Goal: Information Seeking & Learning: Learn about a topic

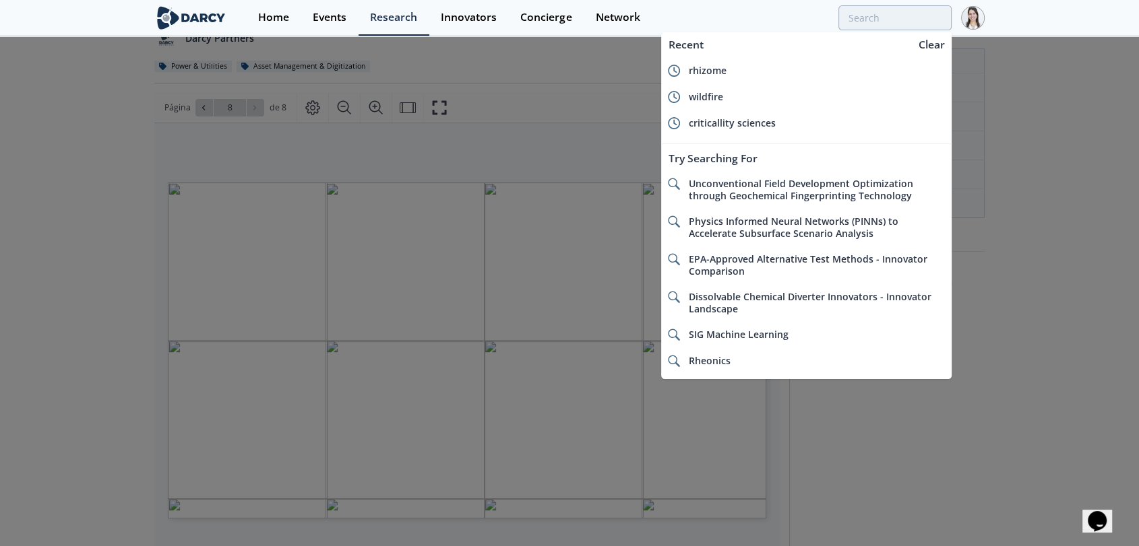
click at [1021, 334] on div at bounding box center [569, 273] width 1139 height 546
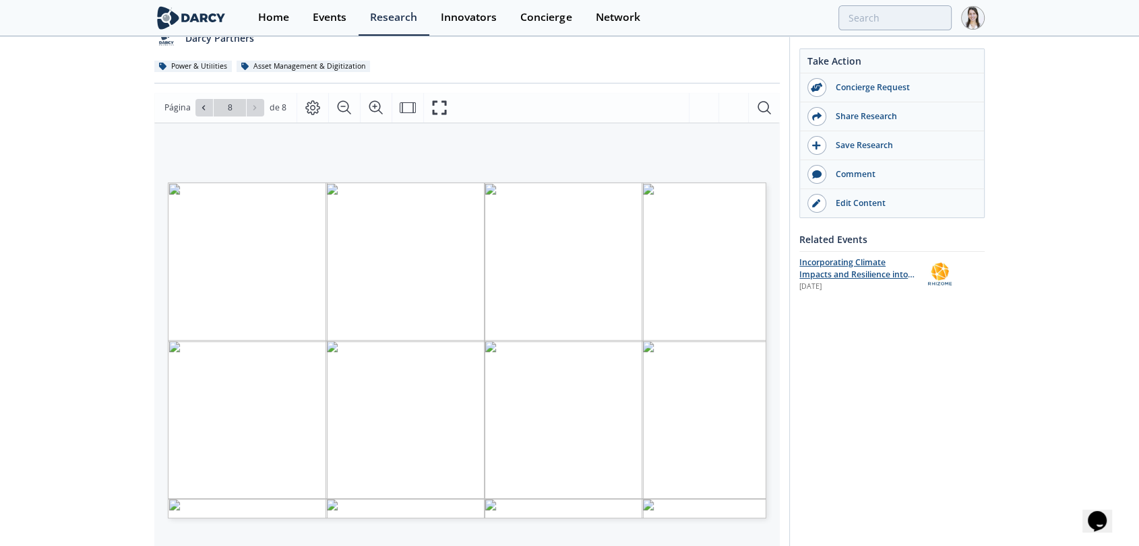
click at [850, 267] on div "Incorporating Climate Impacts and Resilience into Grid Planning with Rhizome" at bounding box center [858, 269] width 119 height 25
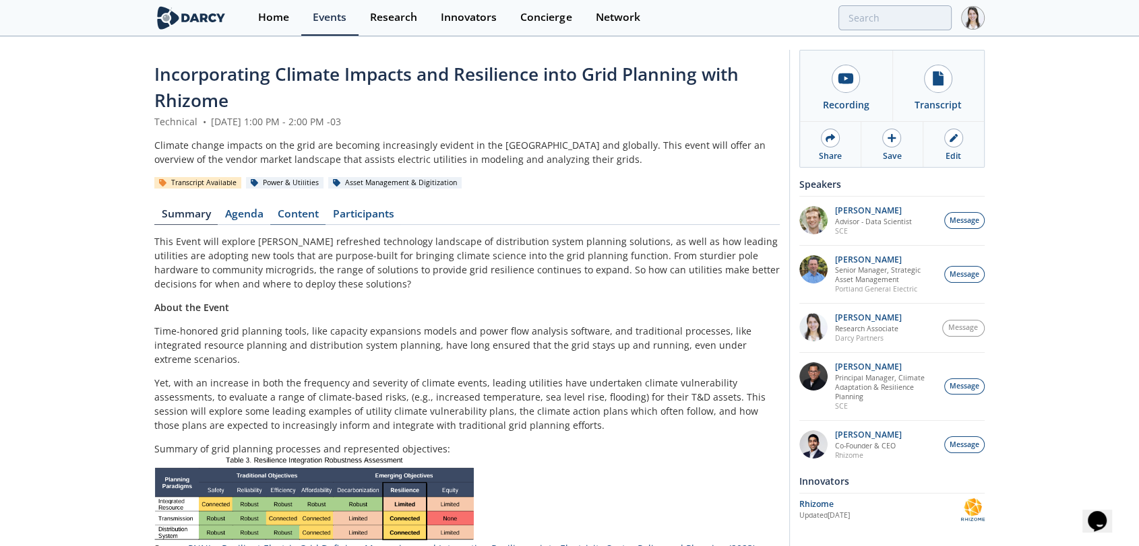
click at [310, 213] on link "Content" at bounding box center [297, 217] width 55 height 16
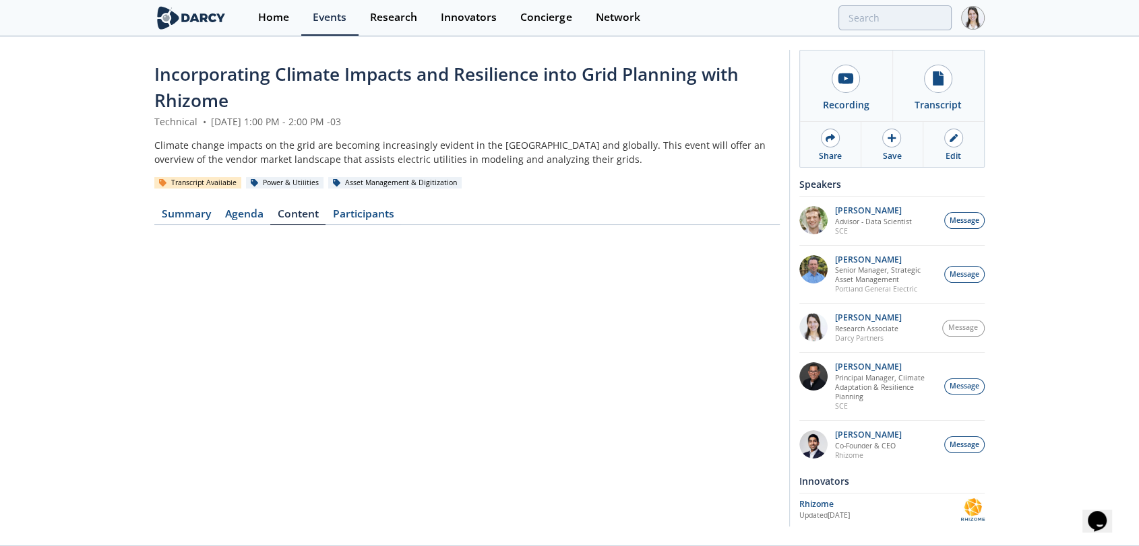
click at [202, 179] on div "Transcript Available" at bounding box center [197, 183] width 87 height 12
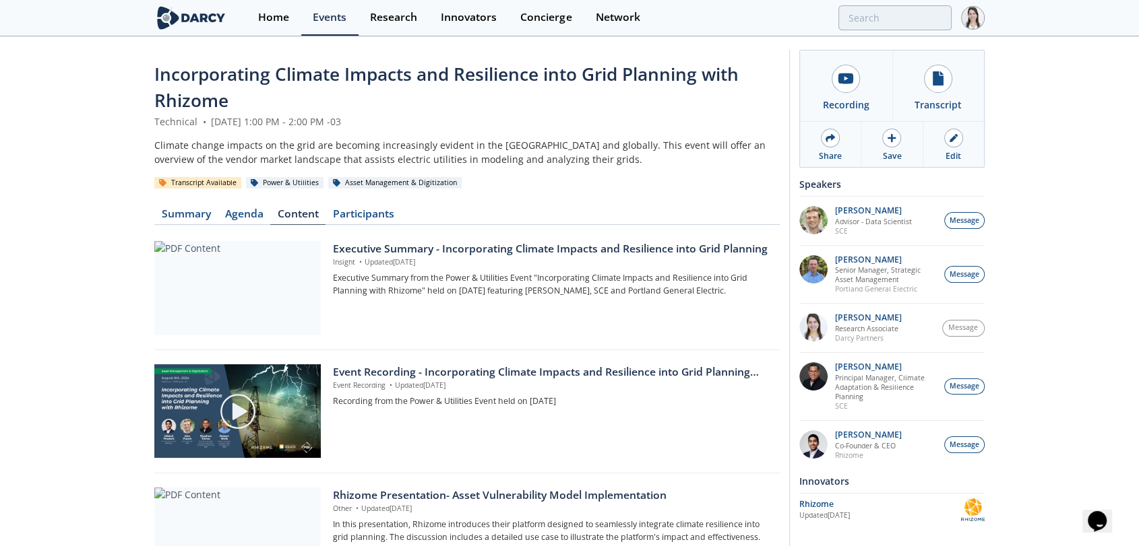
click at [205, 187] on div "Transcript Available" at bounding box center [197, 183] width 87 height 12
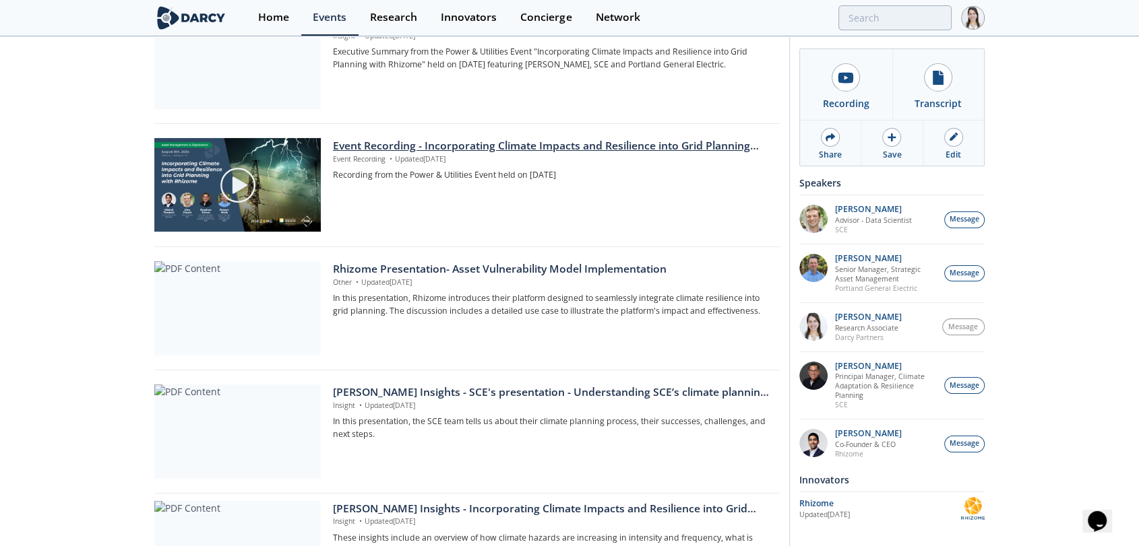
scroll to position [335, 0]
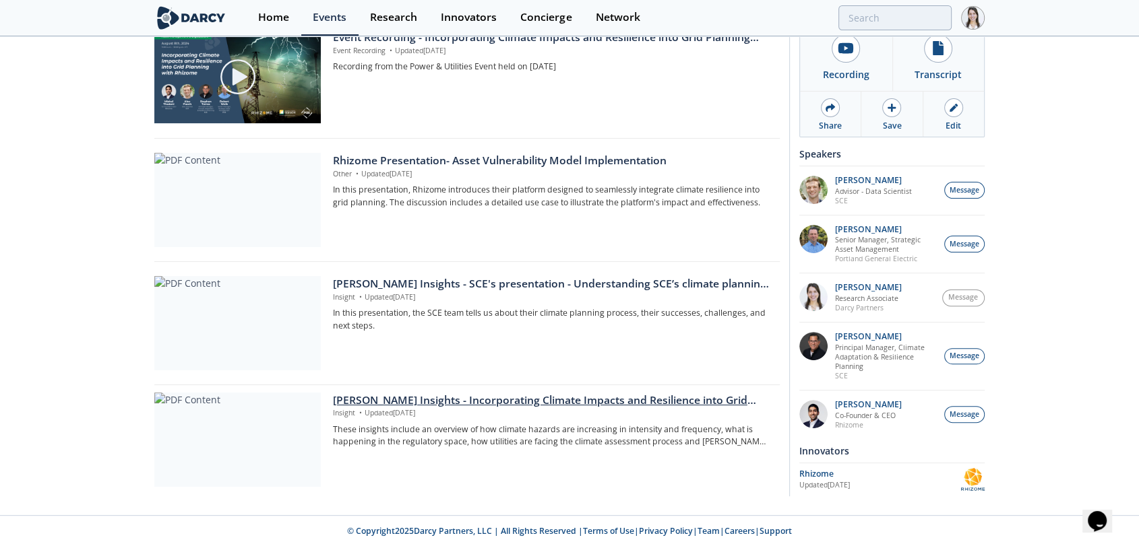
click at [424, 398] on div "Darcy Insights - Incorporating Climate Impacts and Resilience into Grid Planning" at bounding box center [551, 401] width 437 height 16
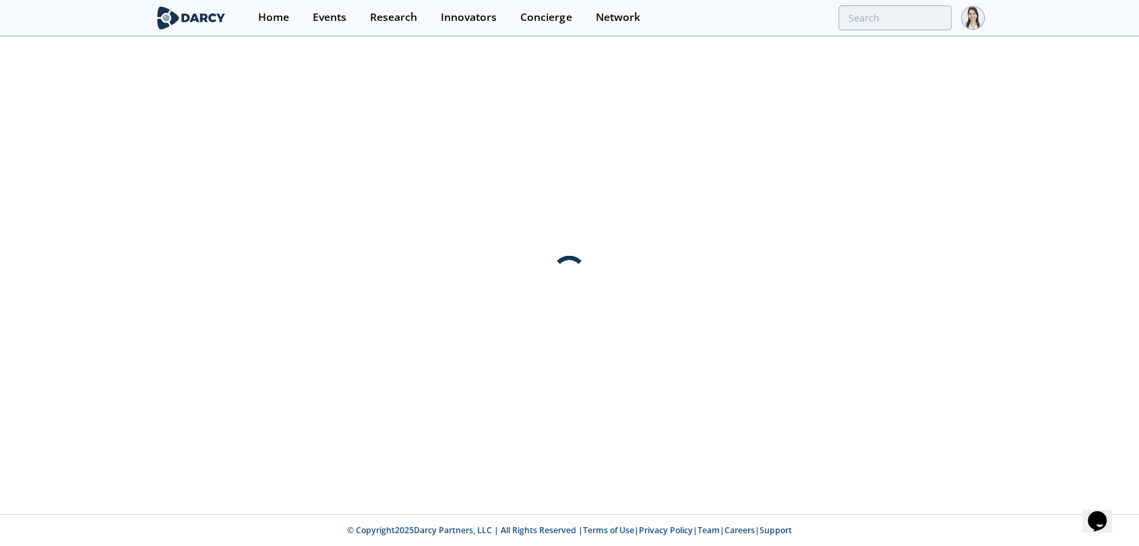
scroll to position [0, 0]
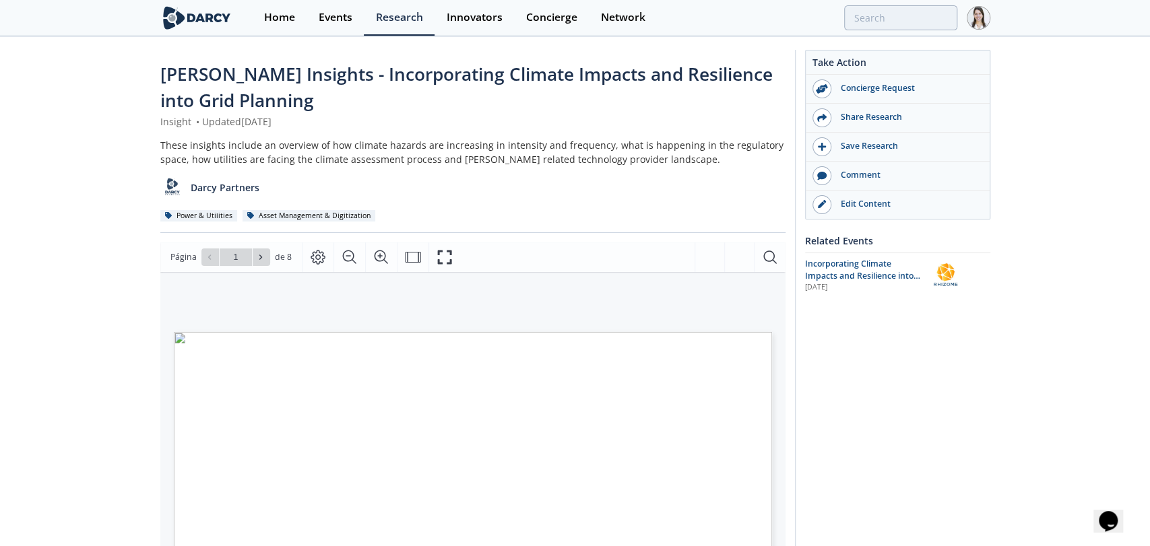
click at [249, 253] on input "1" at bounding box center [236, 258] width 32 height 18
click at [257, 259] on icon at bounding box center [261, 257] width 8 height 8
type input "2"
click at [257, 259] on icon at bounding box center [261, 257] width 8 height 8
type input "3"
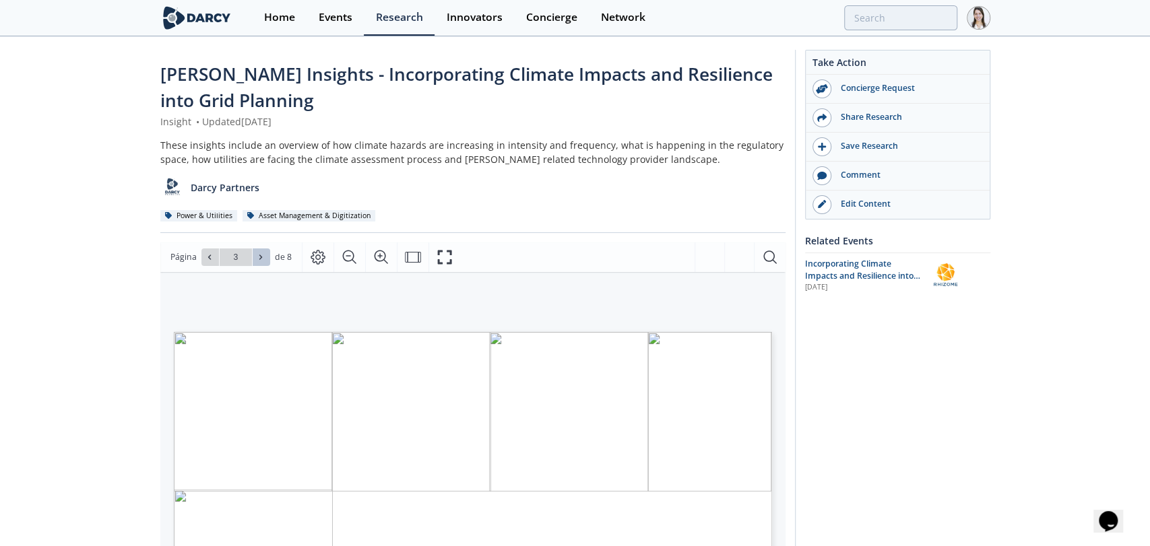
click at [257, 259] on icon at bounding box center [261, 257] width 8 height 8
type input "5"
click at [205, 258] on icon at bounding box center [209, 257] width 8 height 8
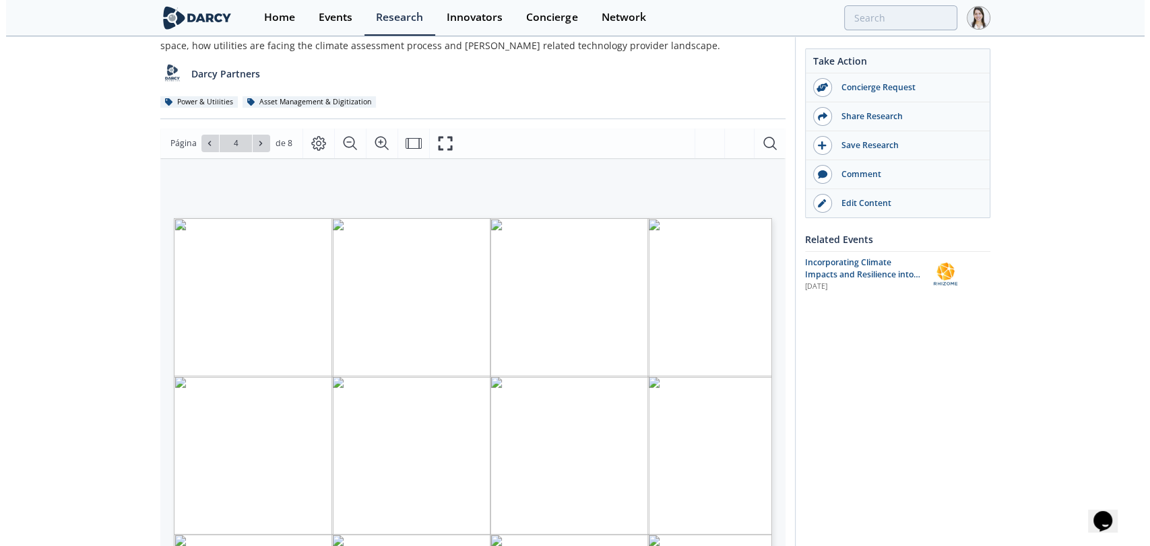
scroll to position [150, 0]
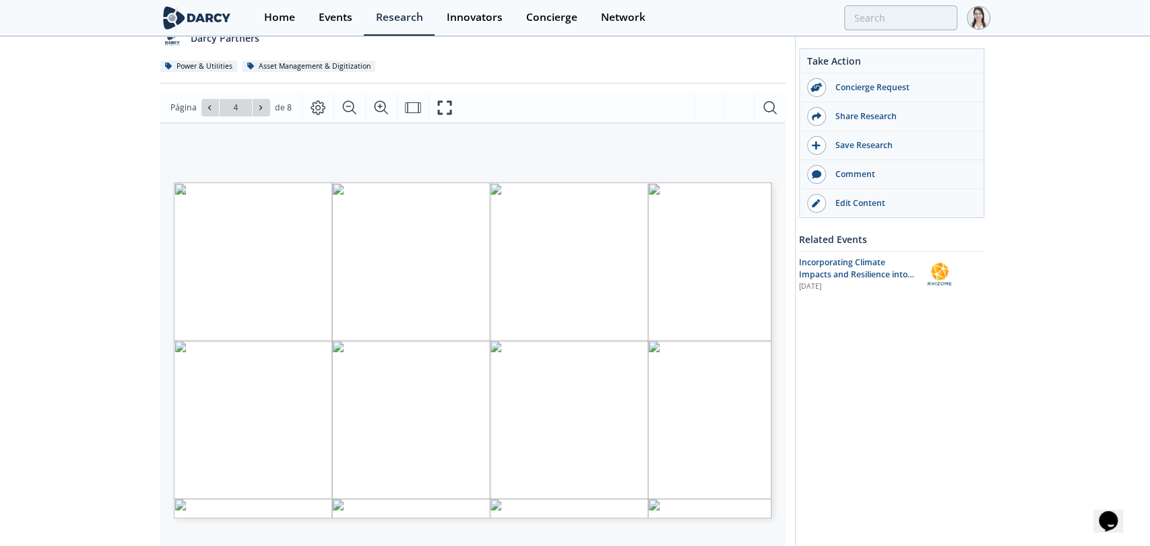
type input "3"
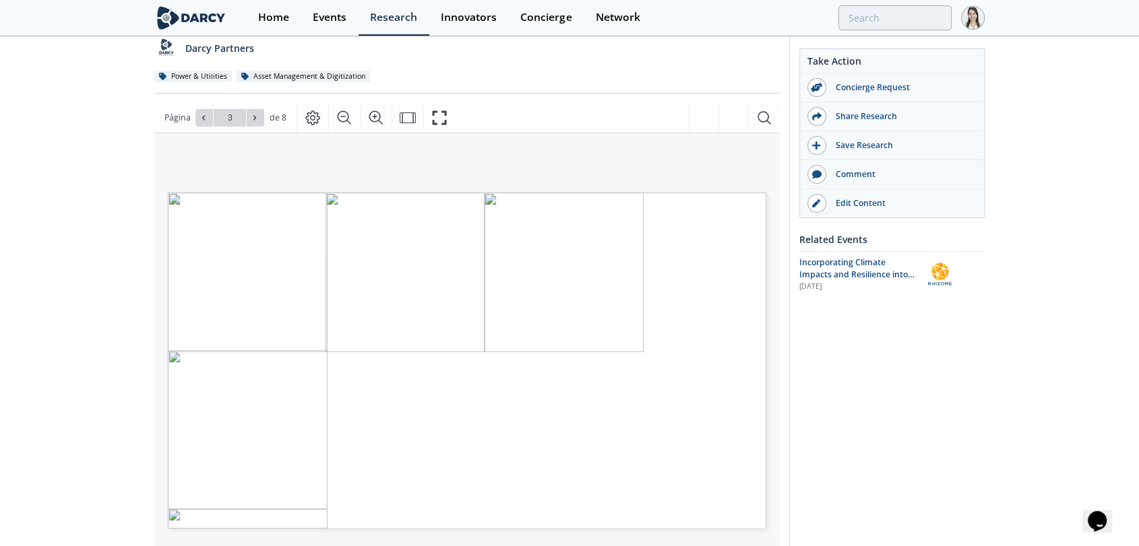
scroll to position [0, 0]
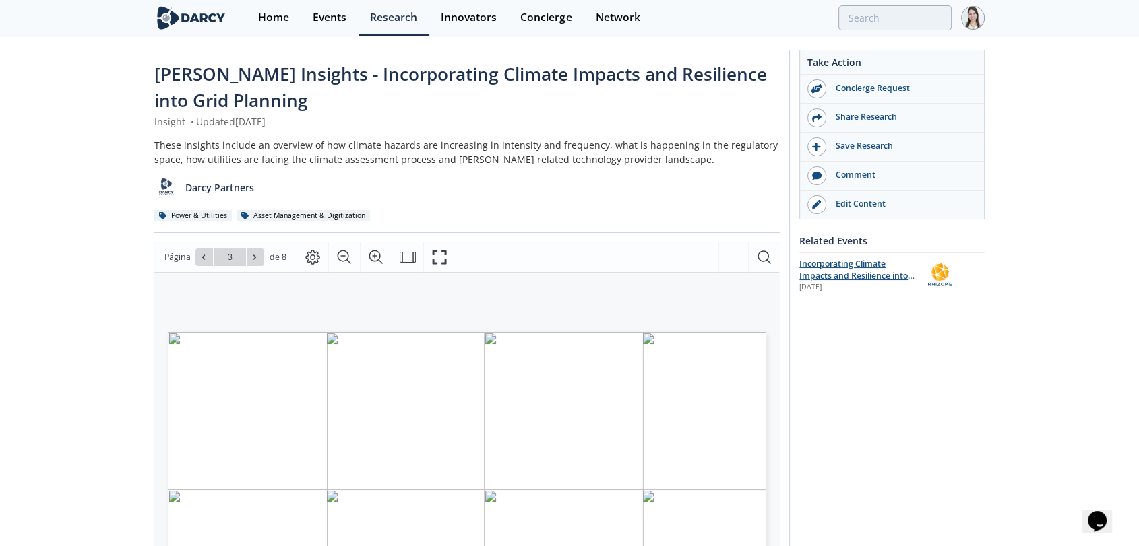
click at [906, 269] on span "Incorporating Climate Impacts and Resilience into Grid Planning with Rhizome" at bounding box center [856, 276] width 115 height 36
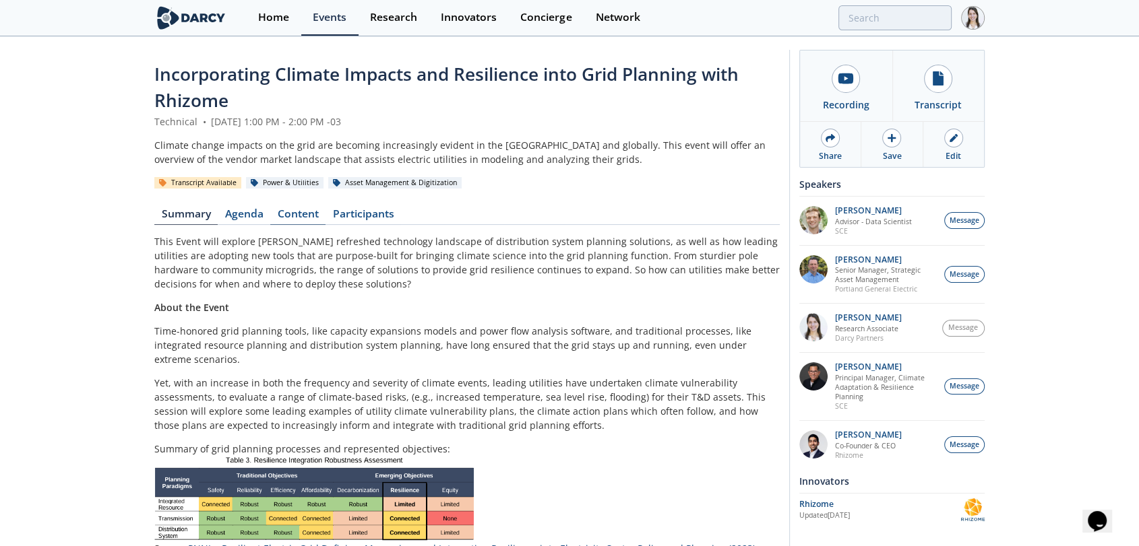
click at [307, 217] on link "Content" at bounding box center [297, 217] width 55 height 16
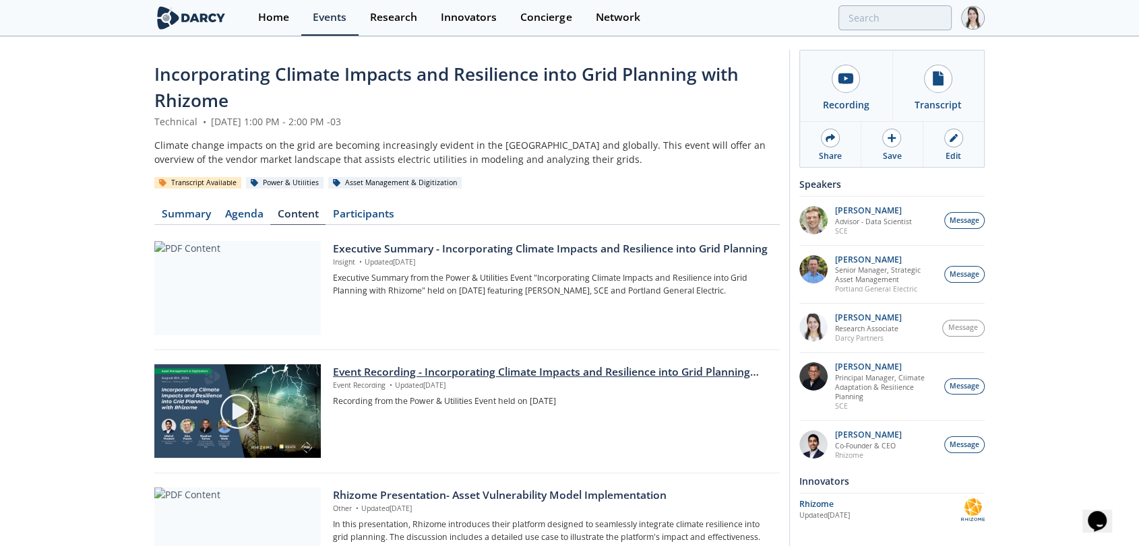
click at [420, 375] on div "Event Recording - Incorporating Climate Impacts and Resilience into Grid Planni…" at bounding box center [551, 373] width 437 height 16
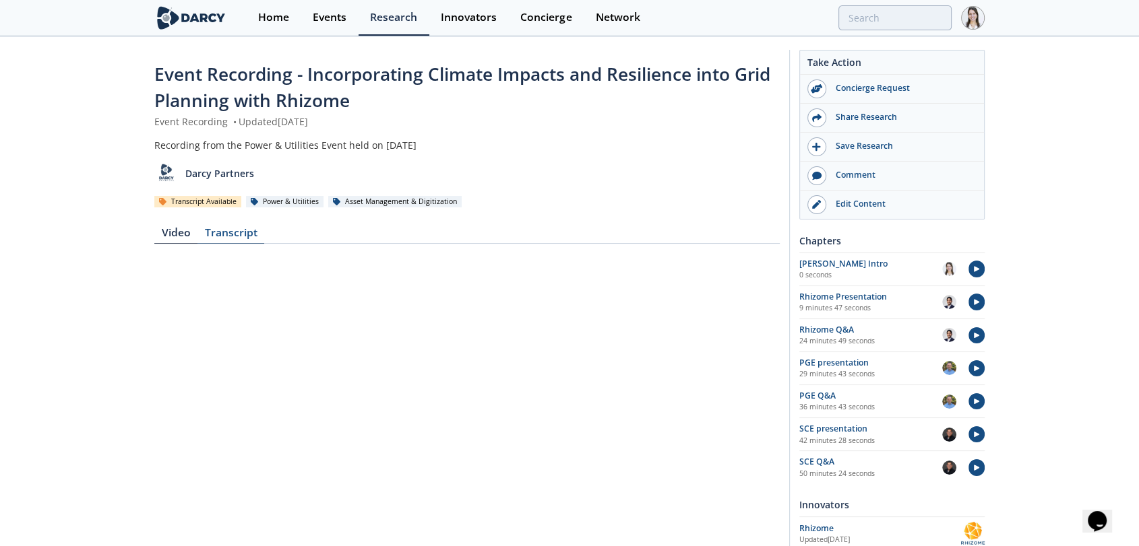
click at [238, 234] on div "Transcript" at bounding box center [230, 236] width 67 height 16
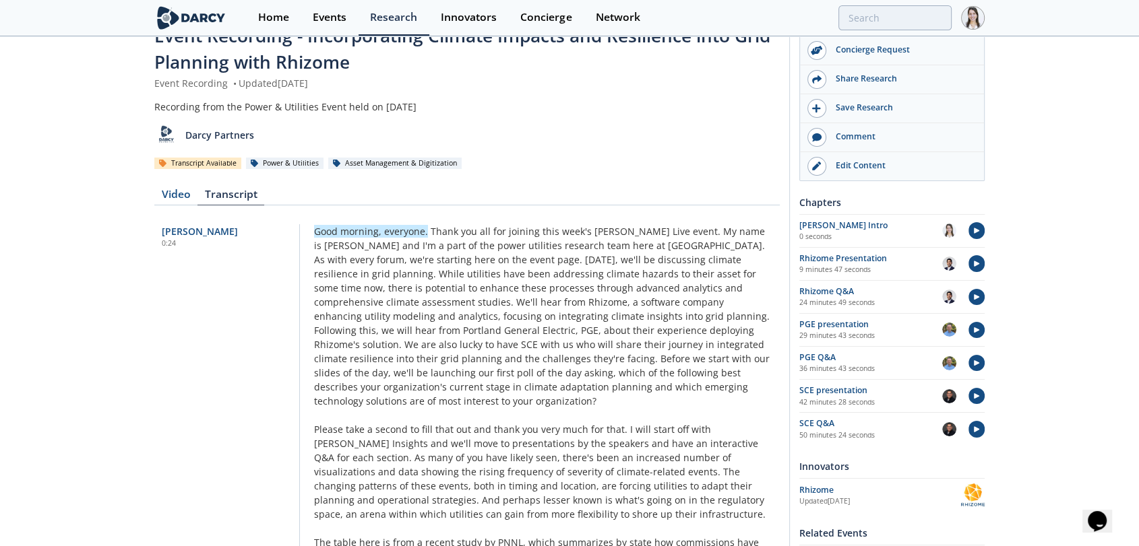
scroll to position [75, 0]
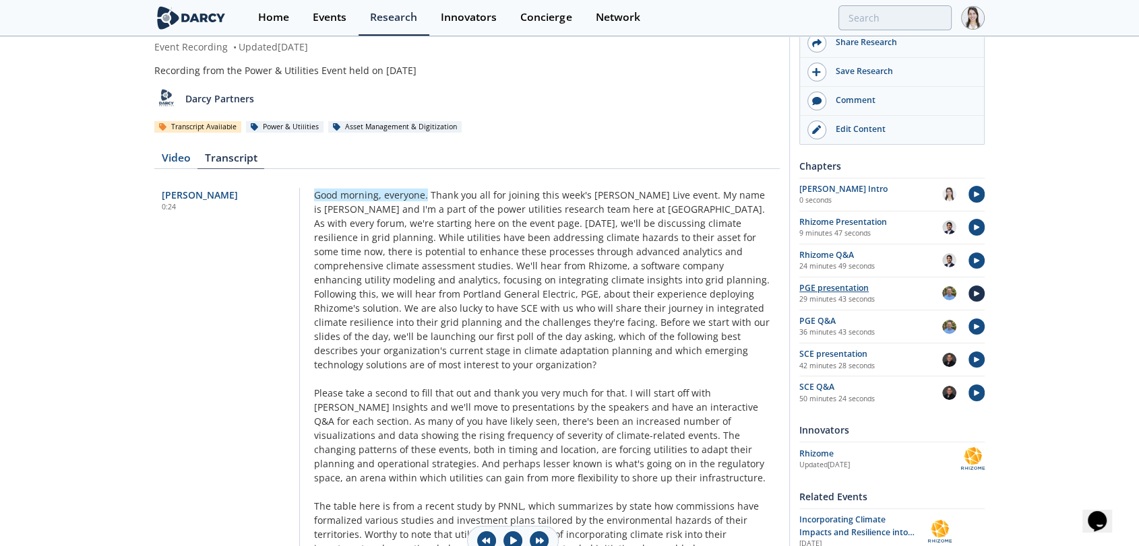
click at [979, 292] on img at bounding box center [976, 294] width 17 height 17
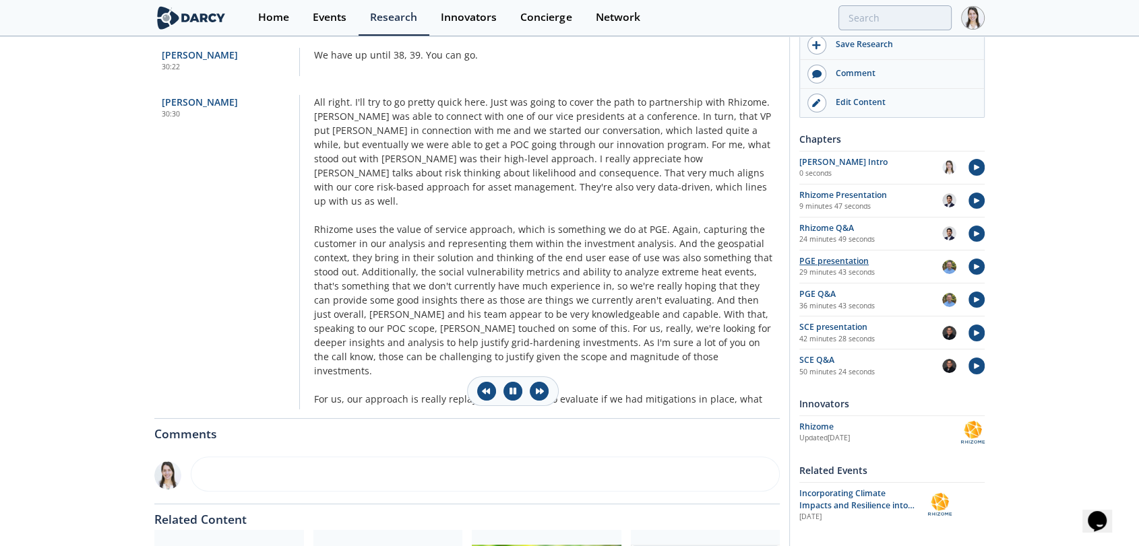
scroll to position [5094, 0]
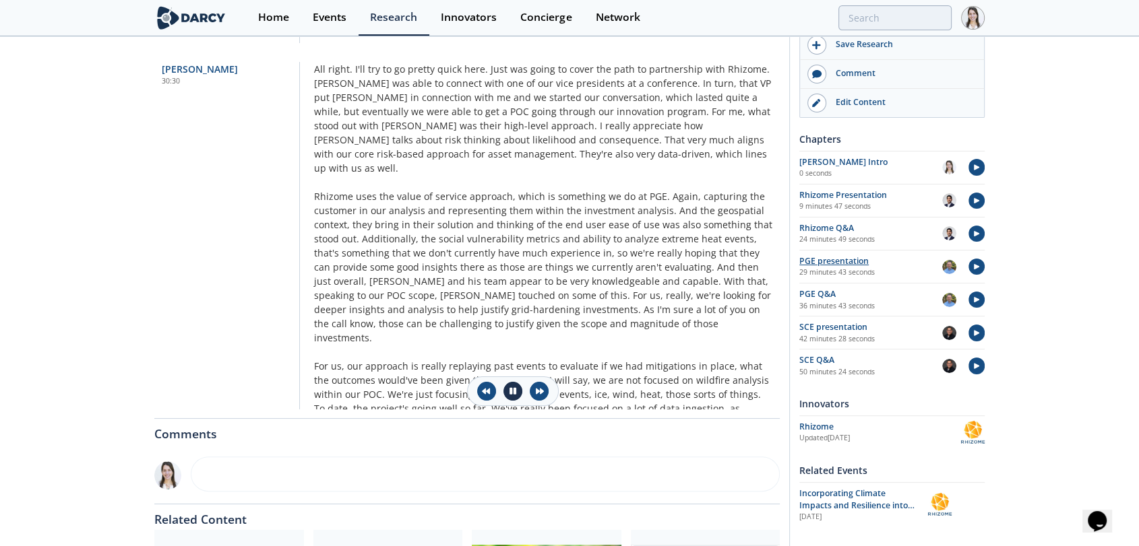
click at [512, 390] on icon at bounding box center [512, 391] width 7 height 8
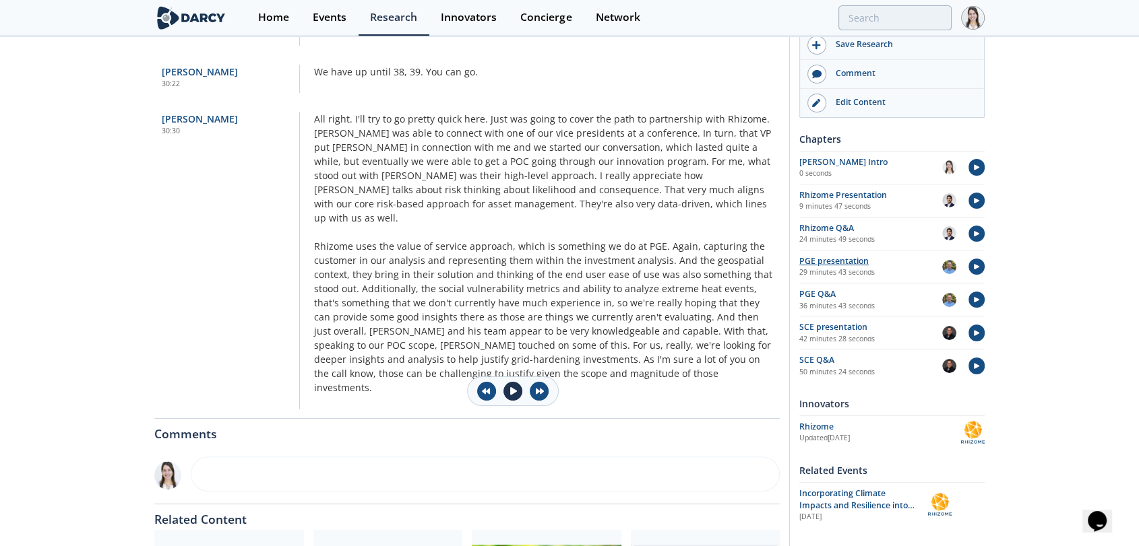
scroll to position [5018, 0]
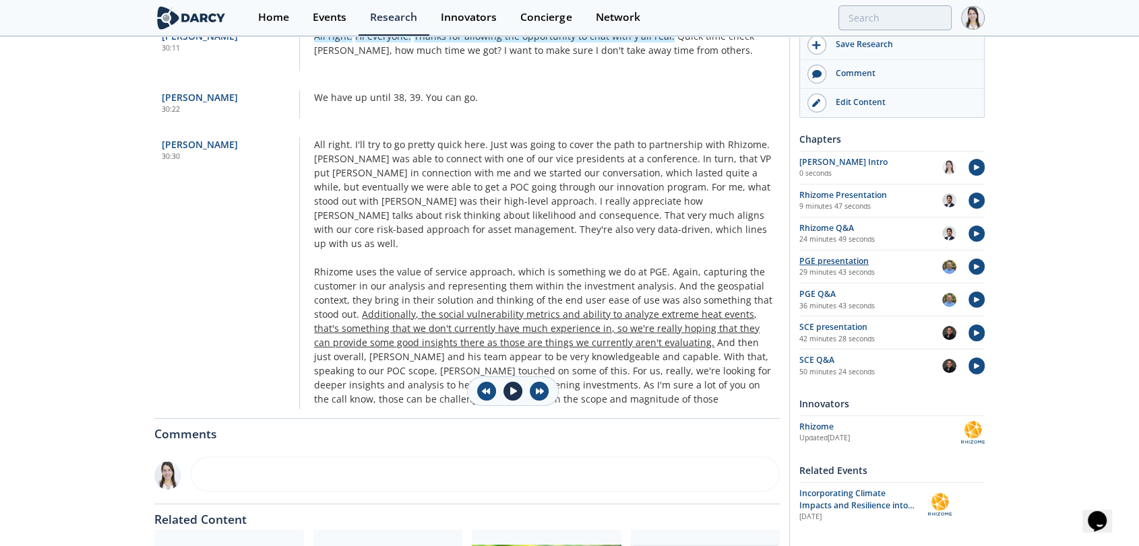
drag, startPoint x: 304, startPoint y: 69, endPoint x: 511, endPoint y: 261, distance: 282.7
click at [317, 138] on span "All right." at bounding box center [333, 144] width 38 height 13
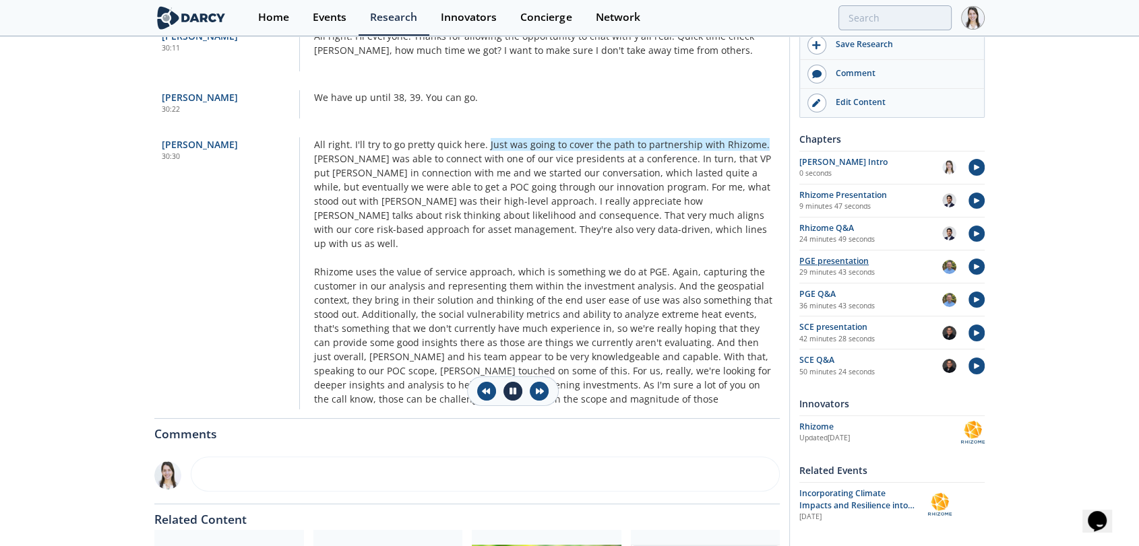
drag, startPoint x: 301, startPoint y: 67, endPoint x: 732, endPoint y: 327, distance: 503.6
click at [507, 397] on button at bounding box center [512, 391] width 19 height 19
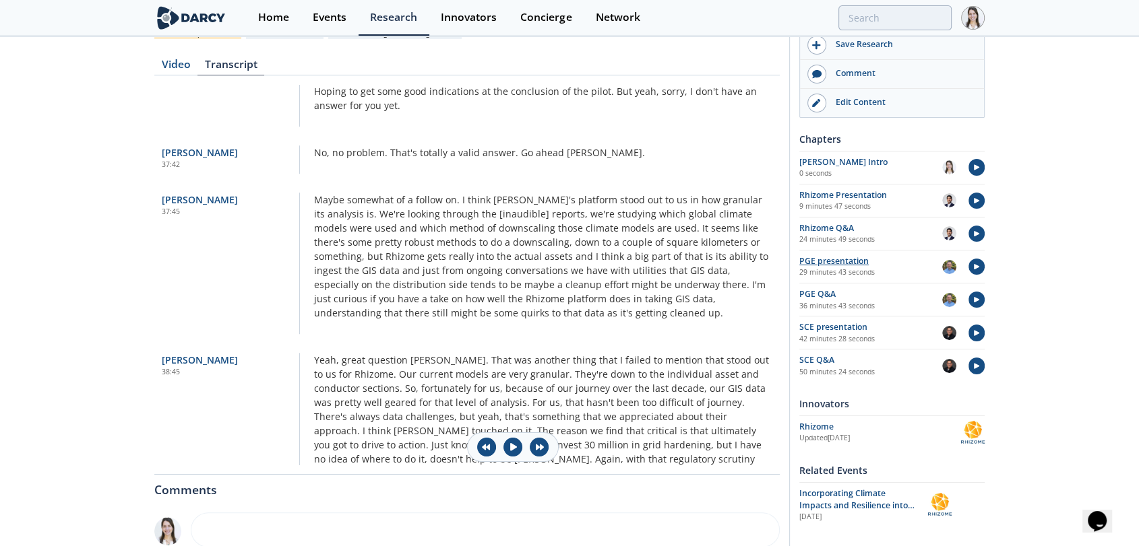
scroll to position [224, 0]
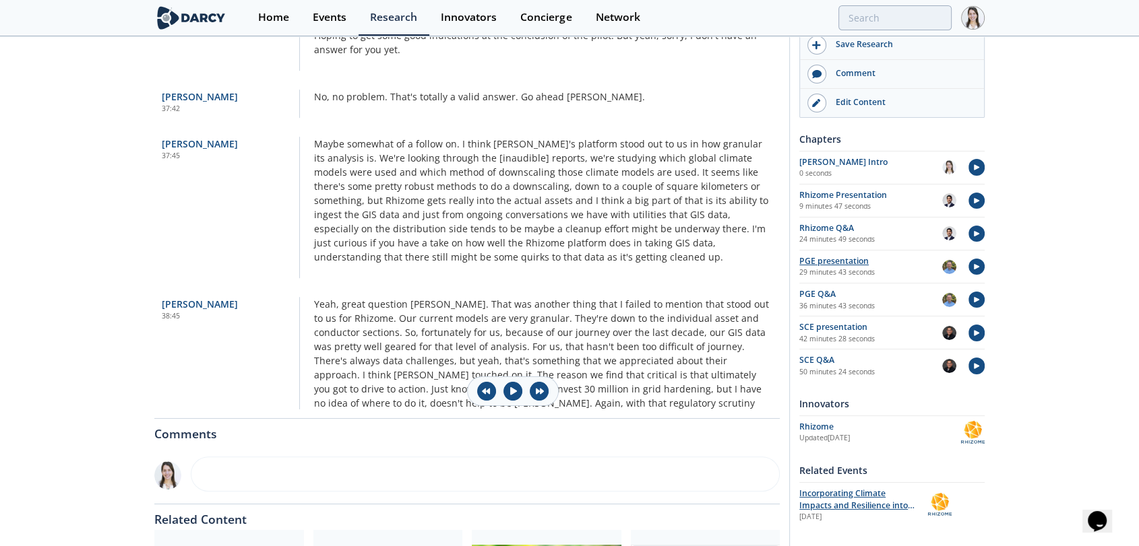
click at [844, 496] on span "Incorporating Climate Impacts and Resilience into Grid Planning with Rhizome" at bounding box center [856, 506] width 115 height 36
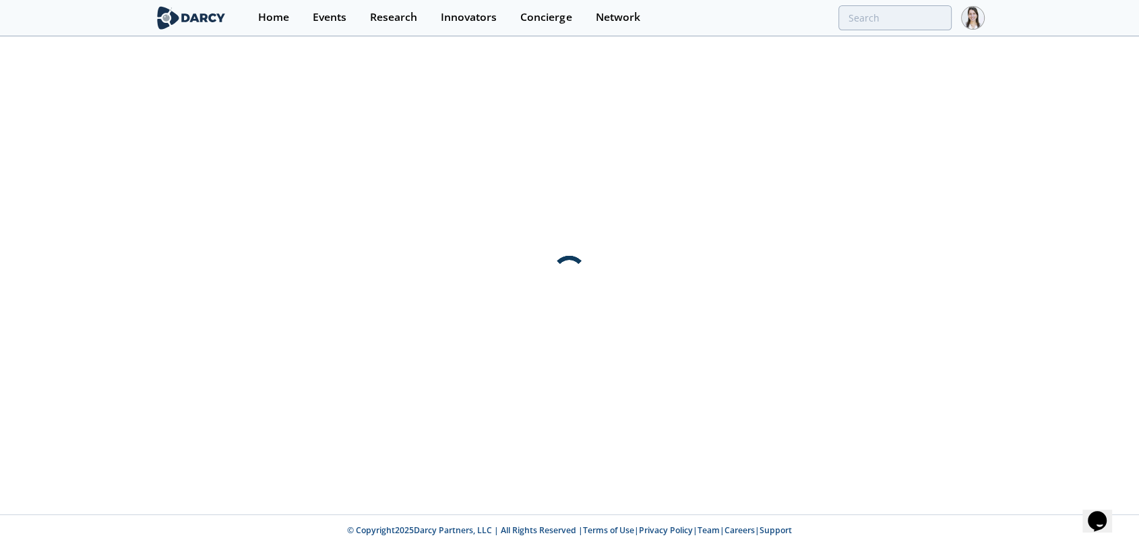
scroll to position [0, 0]
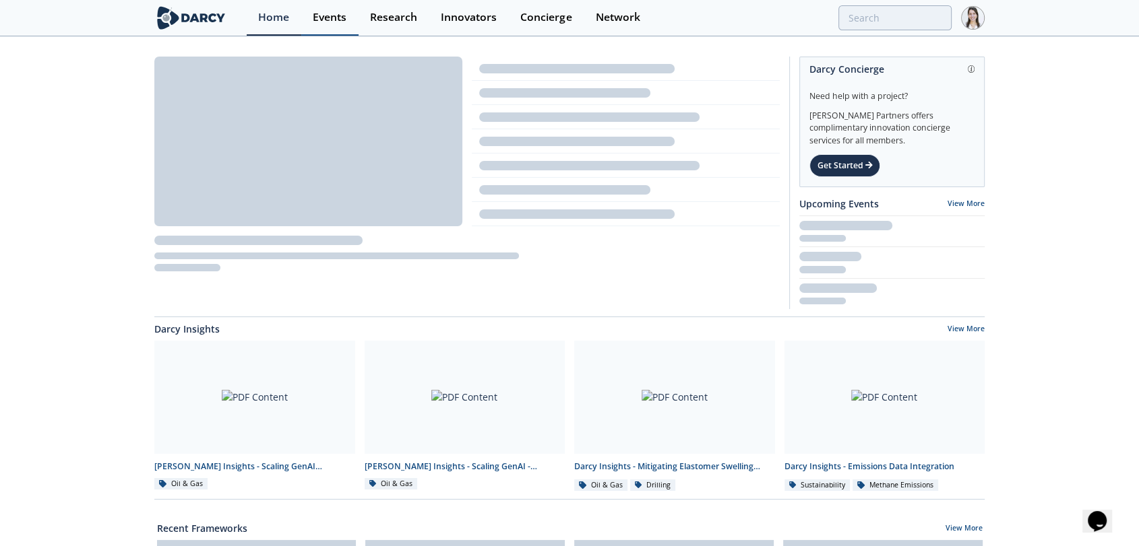
click at [325, 13] on div "Events" at bounding box center [330, 17] width 34 height 11
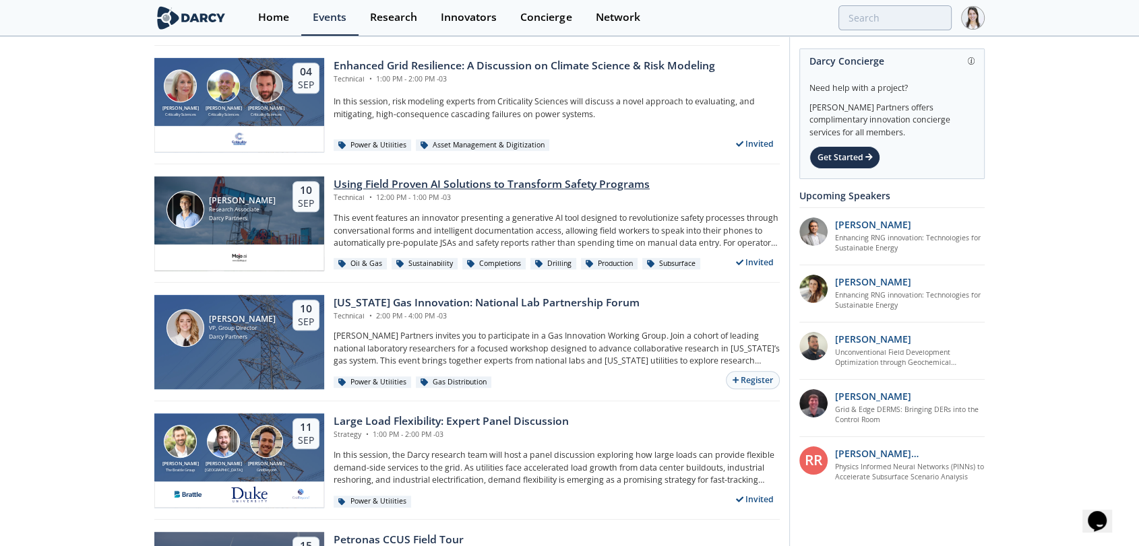
scroll to position [749, 0]
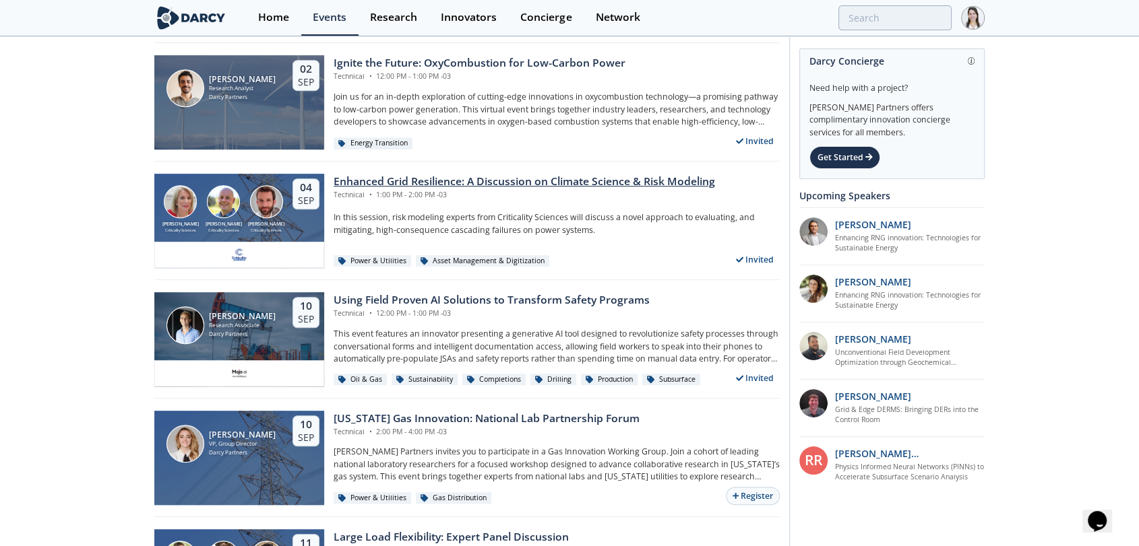
click at [392, 179] on div "Enhanced Grid Resilience: A Discussion on Climate Science & Risk Modeling" at bounding box center [524, 182] width 381 height 16
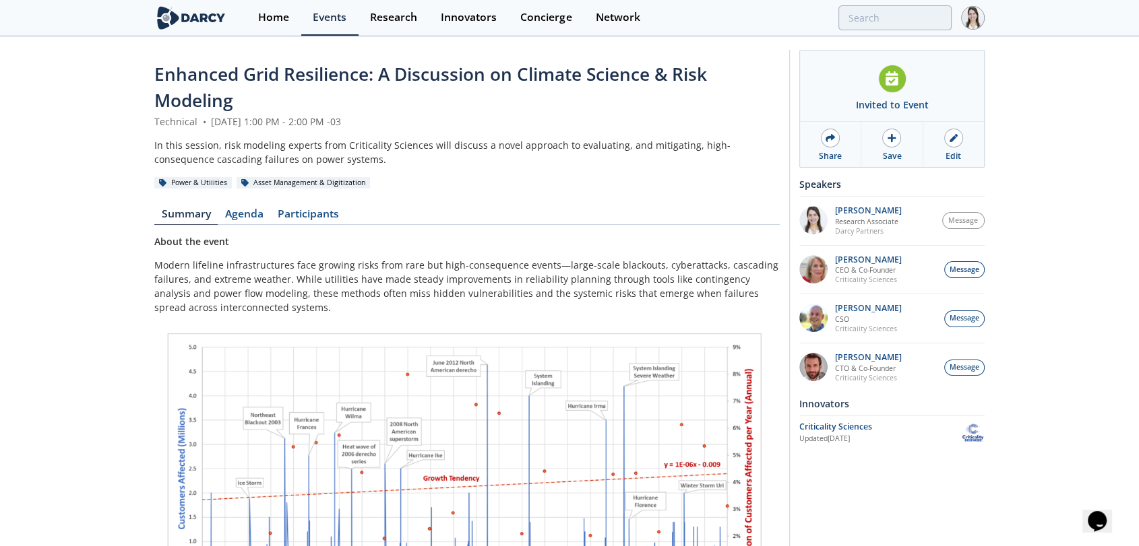
click at [600, 175] on header "Enhanced Grid Resilience: A Discussion on Climate Science & Risk Modeling Techn…" at bounding box center [466, 125] width 625 height 129
click at [963, 146] on link "Edit" at bounding box center [953, 144] width 61 height 45
